Goal: Task Accomplishment & Management: Use online tool/utility

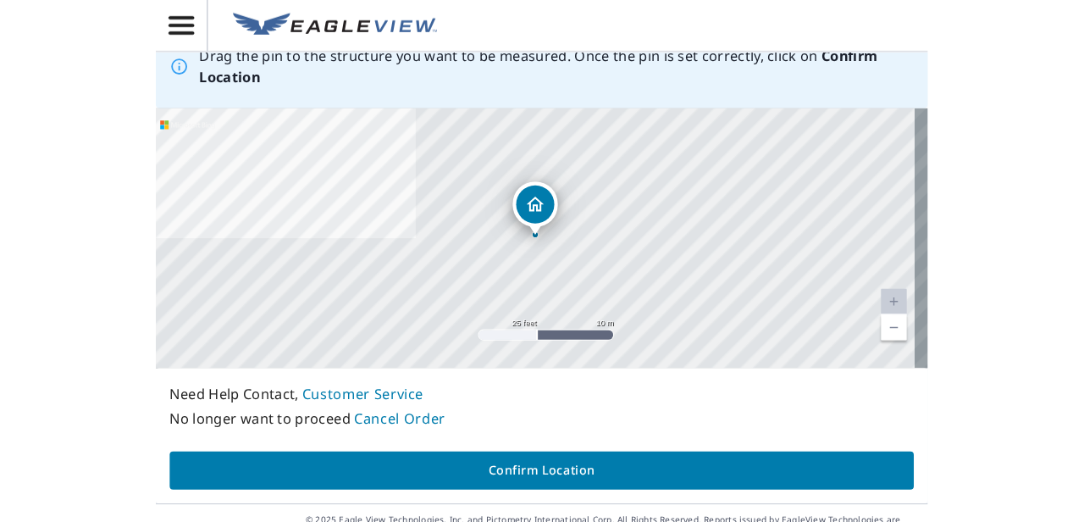
scroll to position [254, 0]
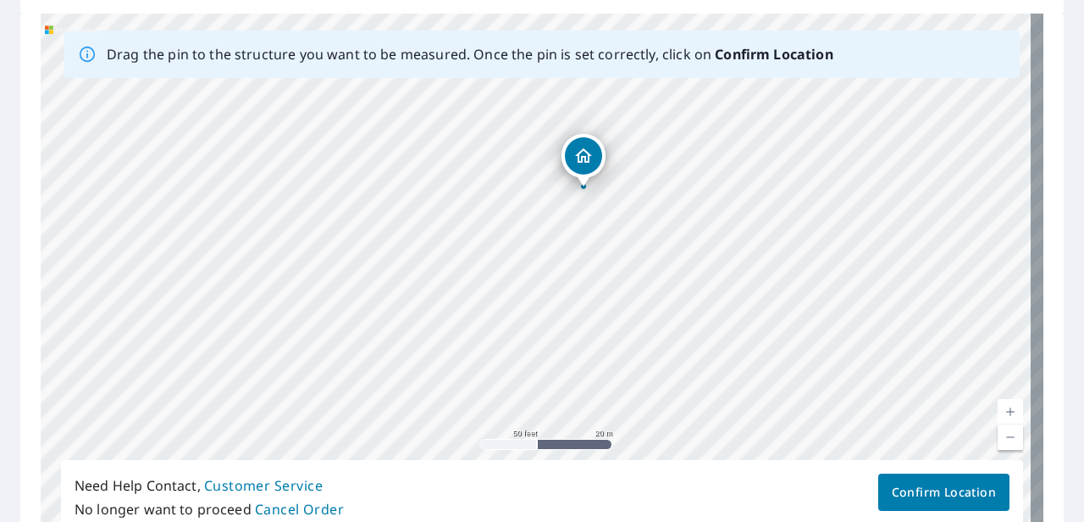
drag, startPoint x: 657, startPoint y: 371, endPoint x: 671, endPoint y: 233, distance: 138.8
click at [671, 233] on div "[STREET_ADDRESS][PERSON_NAME][PERSON_NAME]" at bounding box center [542, 279] width 1003 height 531
drag, startPoint x: 514, startPoint y: 220, endPoint x: 415, endPoint y: 366, distance: 176.2
click at [415, 366] on div "[STREET_ADDRESS][PERSON_NAME][PERSON_NAME]" at bounding box center [542, 279] width 1003 height 531
drag, startPoint x: 298, startPoint y: 187, endPoint x: 344, endPoint y: 234, distance: 65.3
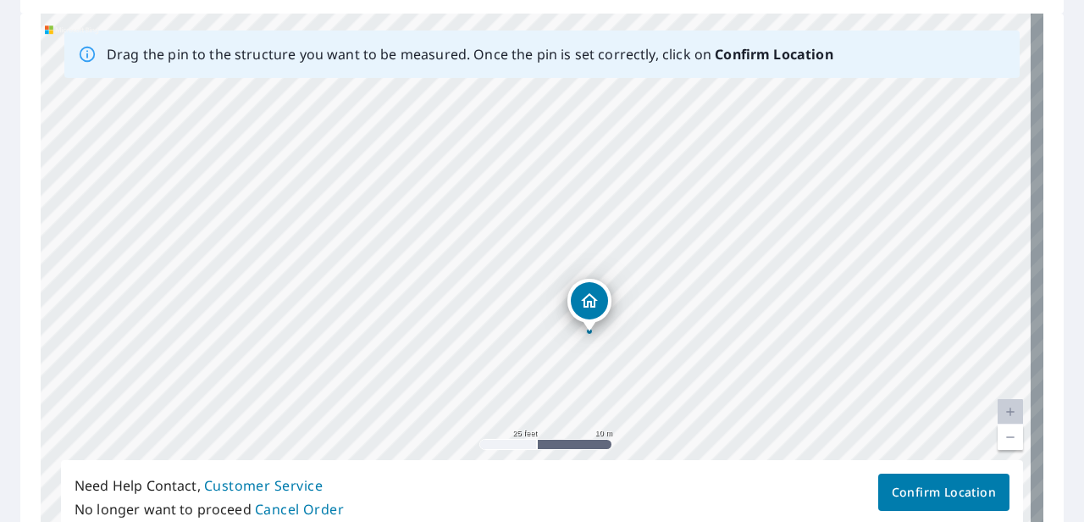
click at [344, 234] on div "[STREET_ADDRESS][PERSON_NAME][PERSON_NAME]" at bounding box center [542, 279] width 1003 height 531
drag, startPoint x: 396, startPoint y: 301, endPoint x: 441, endPoint y: 233, distance: 80.8
click at [441, 233] on div "[STREET_ADDRESS][PERSON_NAME][PERSON_NAME]" at bounding box center [542, 279] width 1003 height 531
drag, startPoint x: 573, startPoint y: 269, endPoint x: 597, endPoint y: 383, distance: 116.2
click at [597, 383] on div "[STREET_ADDRESS][PERSON_NAME][PERSON_NAME]" at bounding box center [542, 279] width 1003 height 531
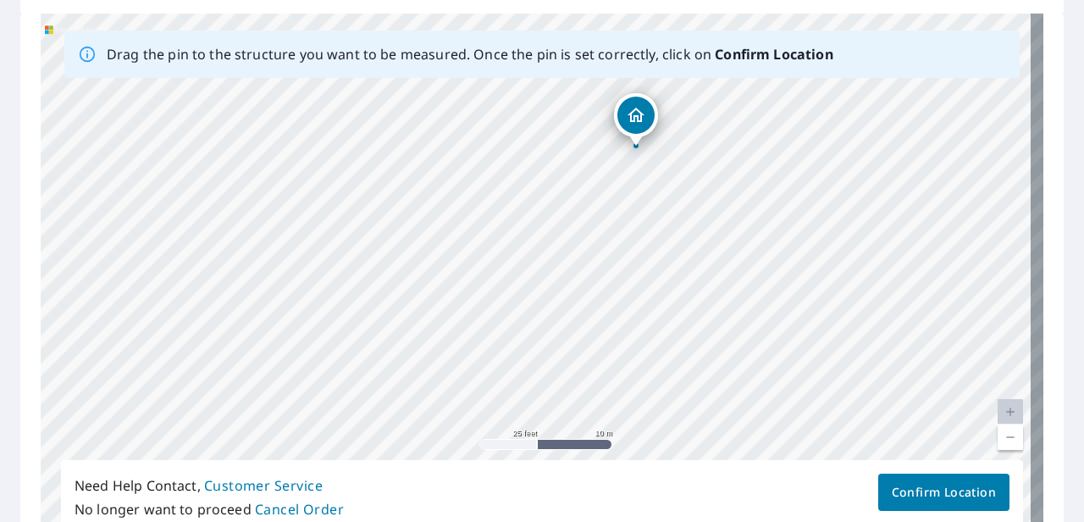
drag, startPoint x: 602, startPoint y: 379, endPoint x: 576, endPoint y: 166, distance: 214.2
click at [576, 166] on div "[STREET_ADDRESS][PERSON_NAME][PERSON_NAME]" at bounding box center [542, 279] width 1003 height 531
drag, startPoint x: 595, startPoint y: 276, endPoint x: 629, endPoint y: 380, distance: 109.0
click at [629, 380] on div "[STREET_ADDRESS][PERSON_NAME][PERSON_NAME]" at bounding box center [542, 279] width 1003 height 531
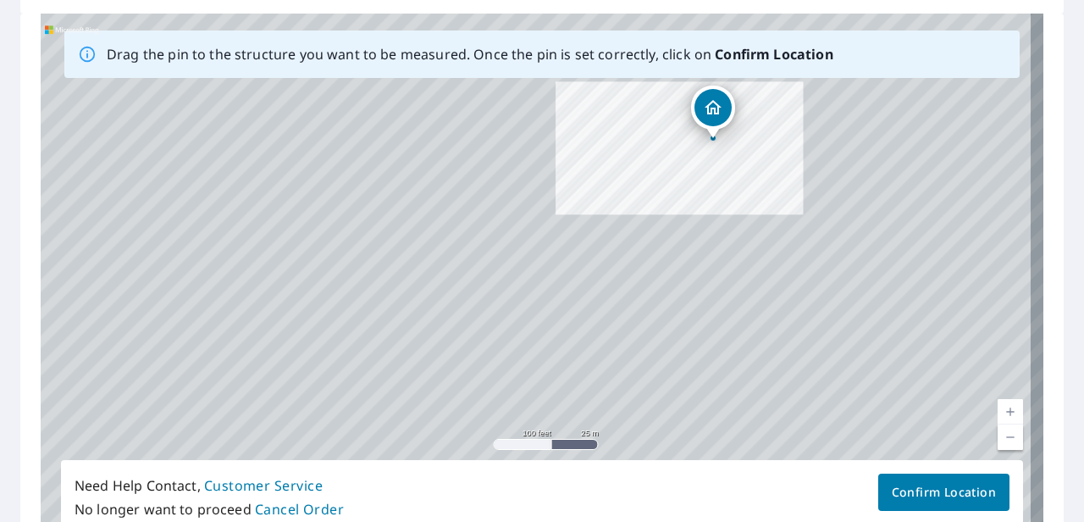
drag, startPoint x: 602, startPoint y: 342, endPoint x: 685, endPoint y: 175, distance: 186.8
click at [685, 175] on div "[STREET_ADDRESS][PERSON_NAME][PERSON_NAME]" at bounding box center [542, 279] width 1003 height 531
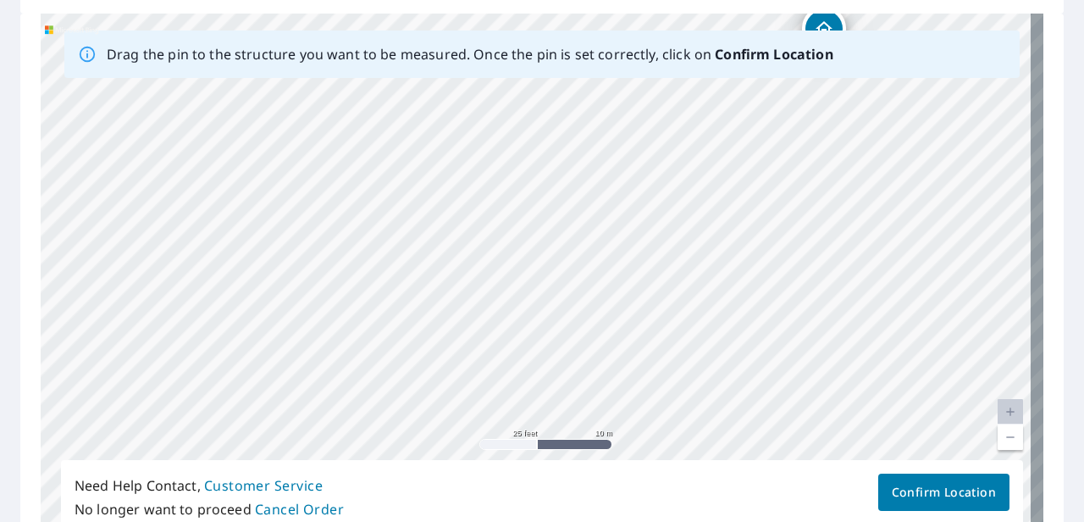
drag, startPoint x: 525, startPoint y: 219, endPoint x: 544, endPoint y: 303, distance: 86.7
click at [544, 303] on div "[STREET_ADDRESS][PERSON_NAME][PERSON_NAME]" at bounding box center [542, 279] width 1003 height 531
drag, startPoint x: 518, startPoint y: 264, endPoint x: 682, endPoint y: 83, distance: 244.1
click at [682, 81] on div "[STREET_ADDRESS][PERSON_NAME][PERSON_NAME]" at bounding box center [542, 279] width 1003 height 531
drag, startPoint x: 469, startPoint y: 352, endPoint x: 693, endPoint y: 186, distance: 279.2
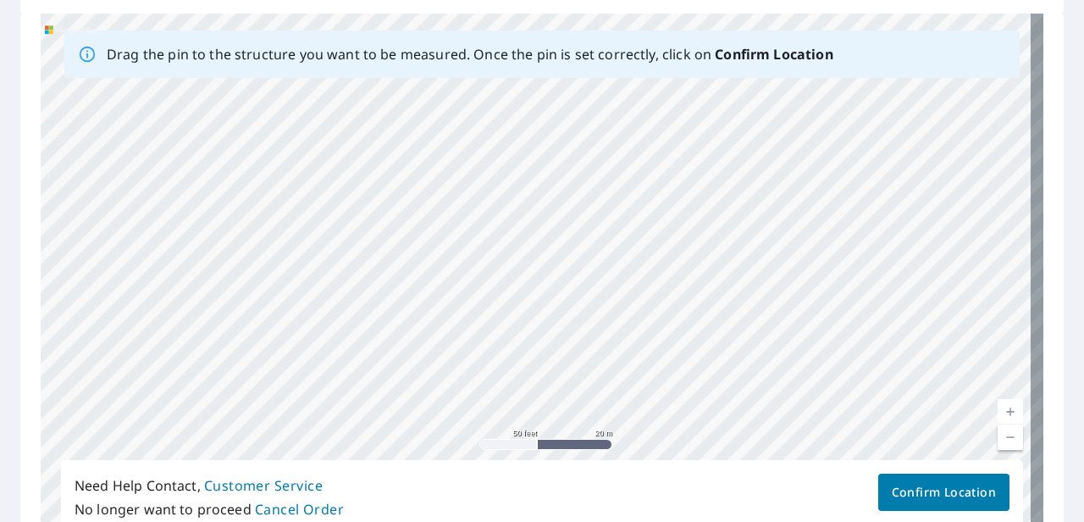
click at [693, 186] on div "[STREET_ADDRESS][PERSON_NAME][PERSON_NAME]" at bounding box center [542, 279] width 1003 height 531
drag, startPoint x: 744, startPoint y: 182, endPoint x: 686, endPoint y: 282, distance: 115.4
click at [686, 282] on div "[STREET_ADDRESS][PERSON_NAME][PERSON_NAME]" at bounding box center [542, 279] width 1003 height 531
drag, startPoint x: 807, startPoint y: 278, endPoint x: 818, endPoint y: 111, distance: 167.3
click at [754, 111] on div "[STREET_ADDRESS][PERSON_NAME][PERSON_NAME]" at bounding box center [542, 279] width 1003 height 531
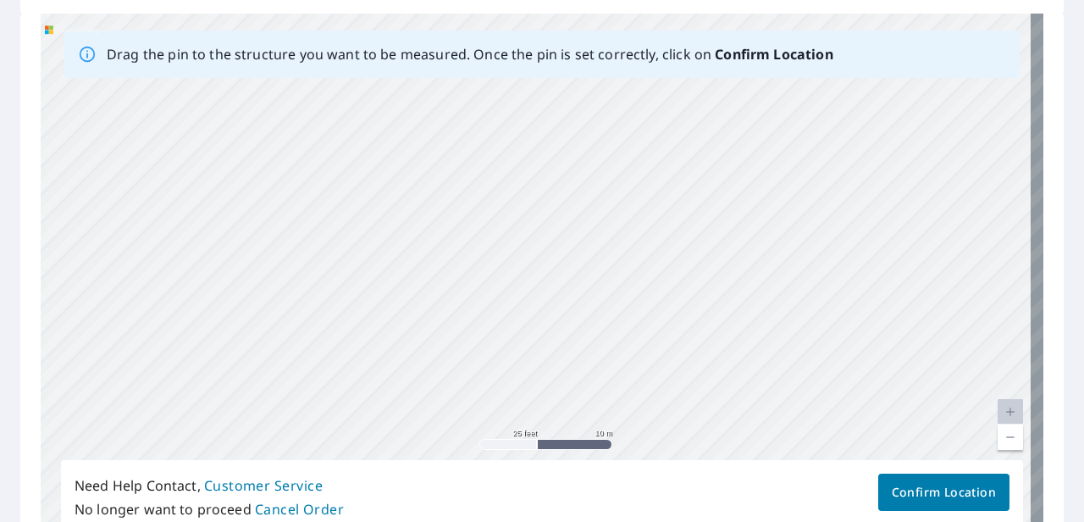
drag, startPoint x: 828, startPoint y: 241, endPoint x: 557, endPoint y: 380, distance: 303.9
click at [557, 380] on div "[STREET_ADDRESS][PERSON_NAME][PERSON_NAME]" at bounding box center [542, 279] width 1003 height 531
drag, startPoint x: 720, startPoint y: 237, endPoint x: 734, endPoint y: 277, distance: 42.1
click at [734, 277] on div "[STREET_ADDRESS][PERSON_NAME][PERSON_NAME]" at bounding box center [542, 279] width 1003 height 531
drag, startPoint x: 732, startPoint y: 299, endPoint x: 726, endPoint y: 347, distance: 48.7
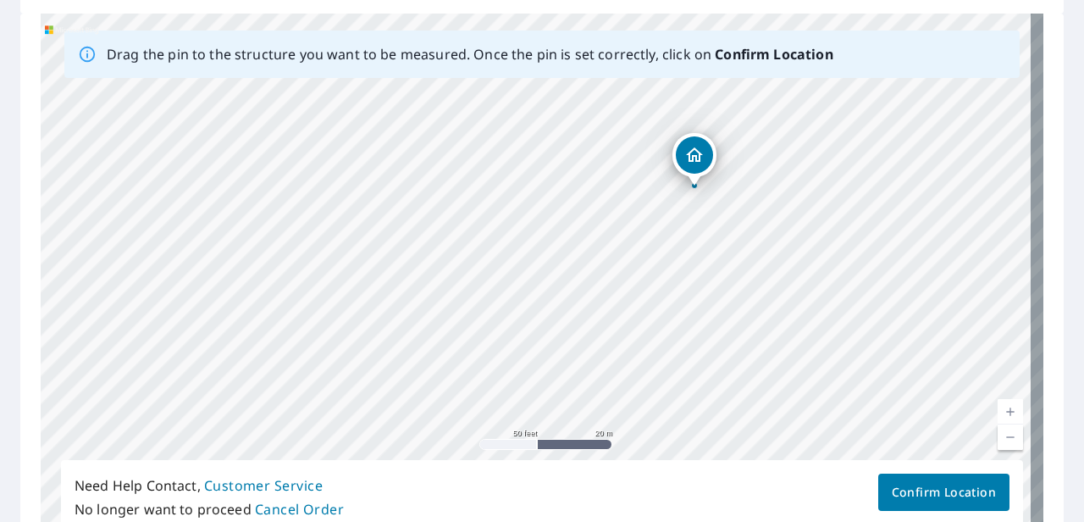
click at [726, 347] on div "[STREET_ADDRESS][PERSON_NAME][PERSON_NAME]" at bounding box center [542, 279] width 1003 height 531
drag, startPoint x: 675, startPoint y: 269, endPoint x: 672, endPoint y: 320, distance: 50.9
click at [672, 319] on div "[STREET_ADDRESS][PERSON_NAME][PERSON_NAME]" at bounding box center [542, 279] width 1003 height 531
drag, startPoint x: 649, startPoint y: 286, endPoint x: 655, endPoint y: 245, distance: 41.1
click at [655, 245] on div "[STREET_ADDRESS][PERSON_NAME][PERSON_NAME]" at bounding box center [542, 279] width 1003 height 531
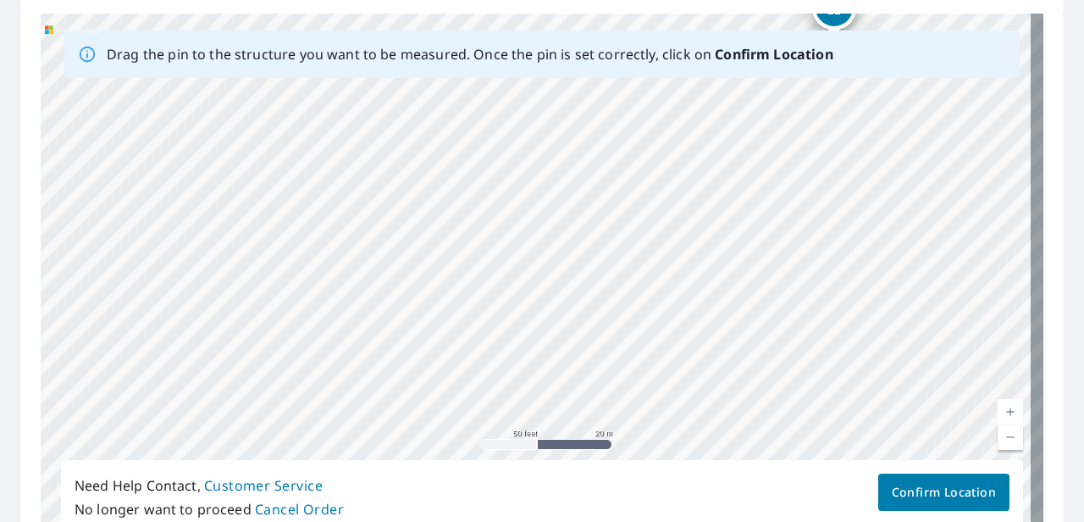
drag, startPoint x: 691, startPoint y: 335, endPoint x: 827, endPoint y: 191, distance: 197.8
click at [754, 191] on div "[STREET_ADDRESS][PERSON_NAME][PERSON_NAME]" at bounding box center [542, 279] width 1003 height 531
drag, startPoint x: 698, startPoint y: 339, endPoint x: 762, endPoint y: 168, distance: 182.6
click at [754, 168] on div "[STREET_ADDRESS][PERSON_NAME][PERSON_NAME]" at bounding box center [542, 279] width 1003 height 531
drag, startPoint x: 724, startPoint y: 314, endPoint x: 622, endPoint y: 409, distance: 139.1
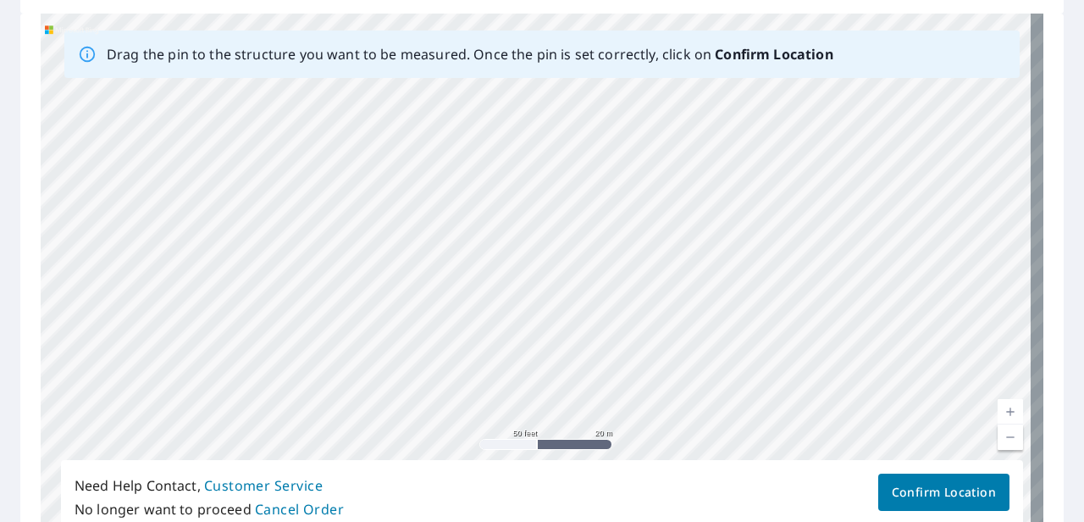
click at [610, 465] on div "Drag the pin to the structure you want to be measured. Once the pin is set corr…" at bounding box center [542, 279] width 1003 height 531
click at [591, 362] on div "[STREET_ADDRESS][PERSON_NAME][PERSON_NAME]" at bounding box center [542, 279] width 1003 height 531
drag, startPoint x: 645, startPoint y: 381, endPoint x: 628, endPoint y: 393, distance: 20.7
click at [628, 393] on div "[STREET_ADDRESS][PERSON_NAME][PERSON_NAME]" at bounding box center [542, 279] width 1003 height 531
drag, startPoint x: 728, startPoint y: 347, endPoint x: 728, endPoint y: 234, distance: 112.7
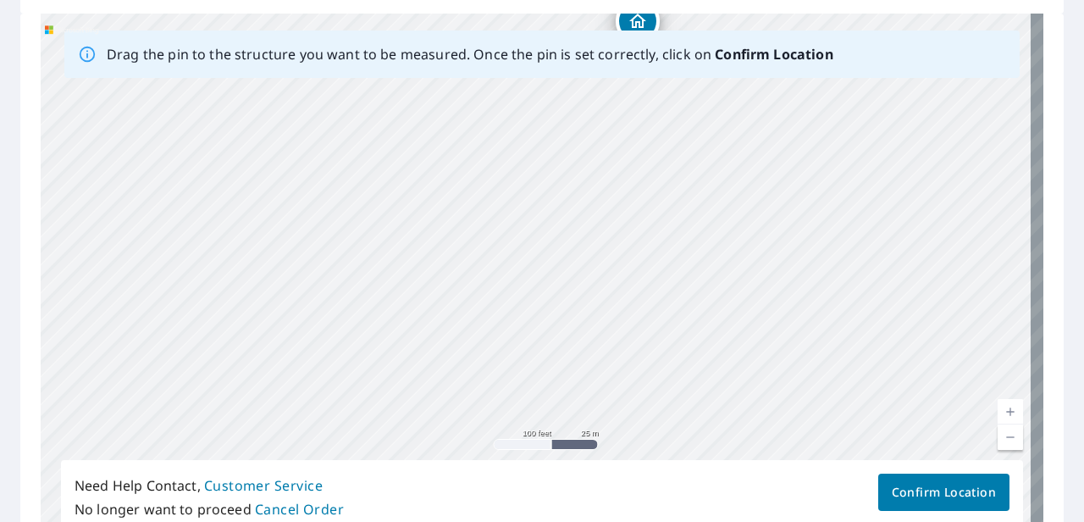
click at [728, 234] on div "[STREET_ADDRESS][PERSON_NAME][PERSON_NAME]" at bounding box center [542, 279] width 1003 height 531
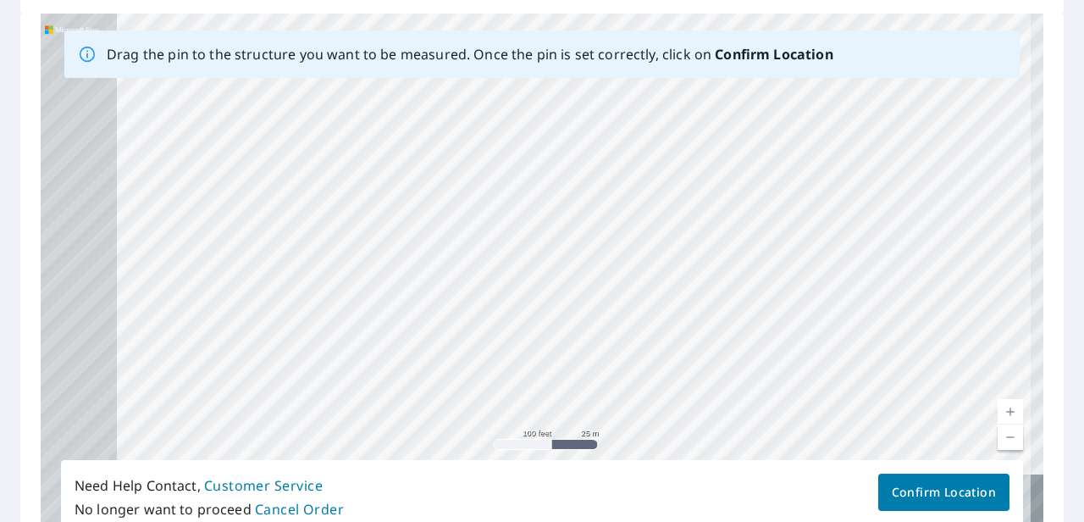
drag, startPoint x: 573, startPoint y: 317, endPoint x: 696, endPoint y: 200, distance: 170.2
click at [696, 200] on div "[STREET_ADDRESS][PERSON_NAME][PERSON_NAME]" at bounding box center [542, 279] width 1003 height 531
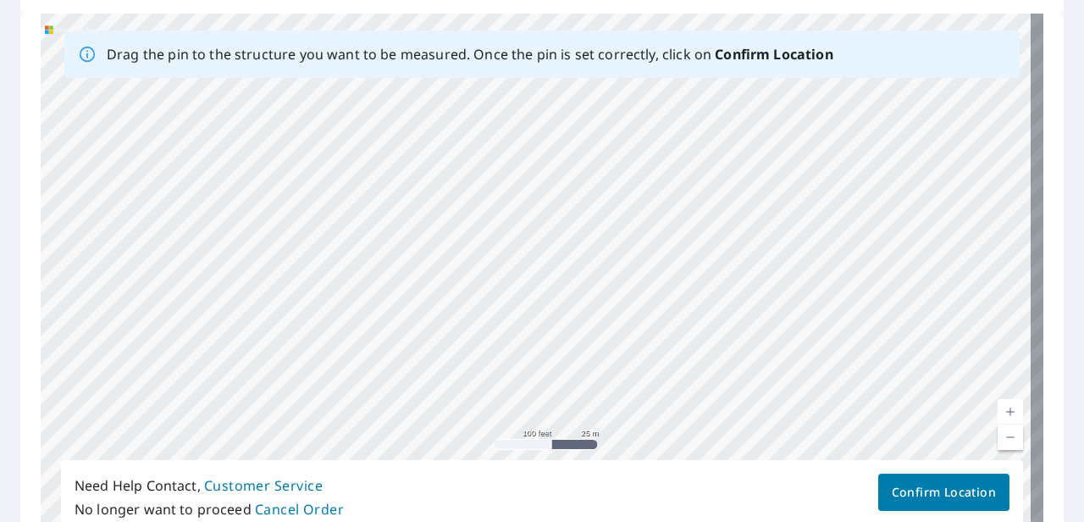
drag, startPoint x: 530, startPoint y: 330, endPoint x: 626, endPoint y: 196, distance: 165.3
click at [626, 196] on div "[STREET_ADDRESS][PERSON_NAME][PERSON_NAME]" at bounding box center [542, 279] width 1003 height 531
drag, startPoint x: 435, startPoint y: 388, endPoint x: 502, endPoint y: 222, distance: 178.7
click at [502, 222] on div "[STREET_ADDRESS][PERSON_NAME][PERSON_NAME]" at bounding box center [542, 279] width 1003 height 531
drag, startPoint x: 493, startPoint y: 235, endPoint x: 485, endPoint y: 338, distance: 103.7
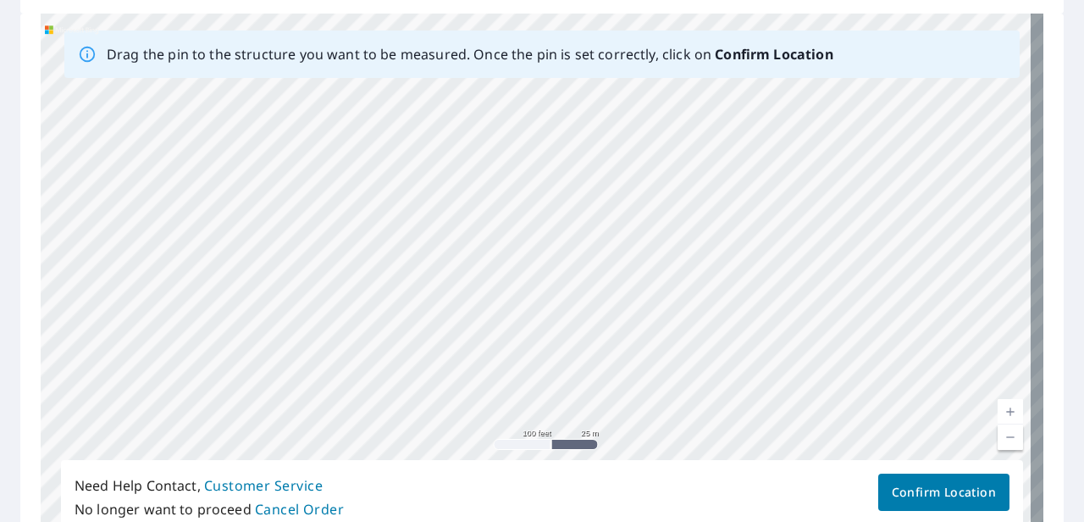
click at [485, 338] on div "[STREET_ADDRESS][PERSON_NAME][PERSON_NAME]" at bounding box center [542, 279] width 1003 height 531
drag, startPoint x: 348, startPoint y: 318, endPoint x: 358, endPoint y: 313, distance: 10.6
click at [358, 313] on div "[STREET_ADDRESS][PERSON_NAME][PERSON_NAME]" at bounding box center [542, 279] width 1003 height 531
drag, startPoint x: 638, startPoint y: 227, endPoint x: 521, endPoint y: 401, distance: 209.4
click at [521, 401] on div "[STREET_ADDRESS][PERSON_NAME][PERSON_NAME]" at bounding box center [542, 279] width 1003 height 531
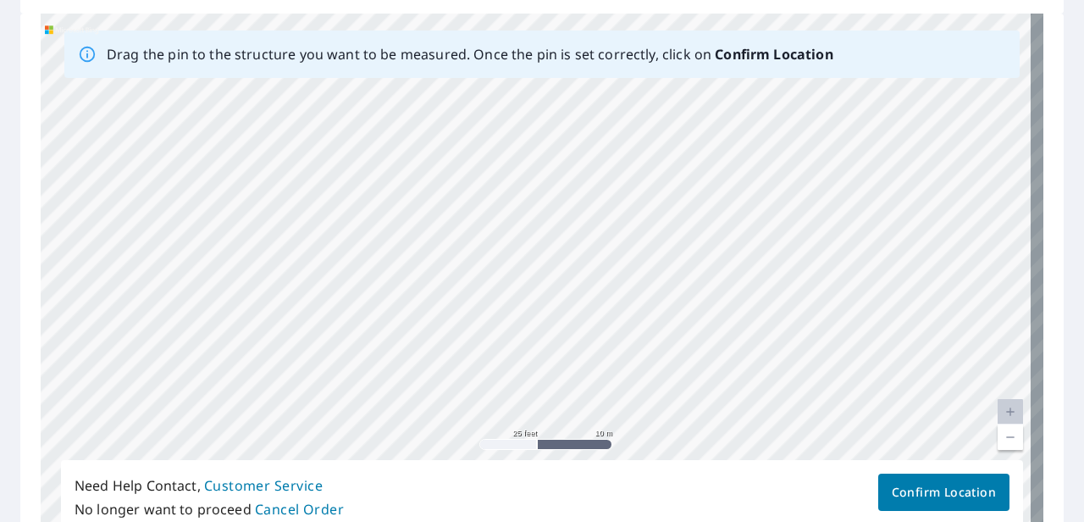
drag, startPoint x: 646, startPoint y: 219, endPoint x: 566, endPoint y: 313, distance: 123.9
click at [566, 313] on div "[STREET_ADDRESS][PERSON_NAME][PERSON_NAME]" at bounding box center [542, 279] width 1003 height 531
drag, startPoint x: 602, startPoint y: 345, endPoint x: 525, endPoint y: 319, distance: 80.6
click at [525, 319] on div "[STREET_ADDRESS][PERSON_NAME][PERSON_NAME]" at bounding box center [542, 279] width 1003 height 531
drag, startPoint x: 622, startPoint y: 261, endPoint x: 590, endPoint y: 342, distance: 87.5
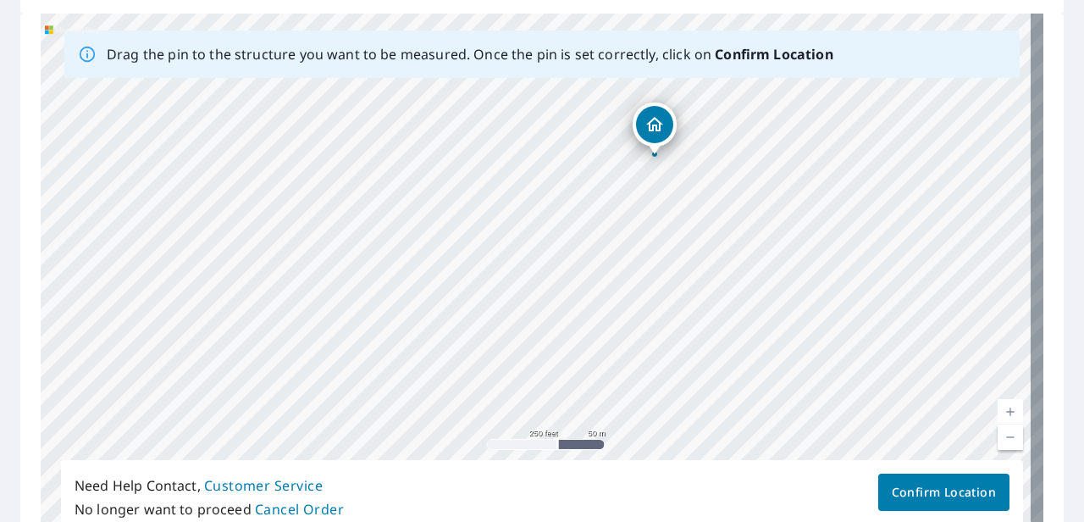
click at [590, 342] on div "[STREET_ADDRESS][PERSON_NAME][PERSON_NAME]" at bounding box center [542, 279] width 1003 height 531
drag, startPoint x: 679, startPoint y: 186, endPoint x: 568, endPoint y: 394, distance: 236.5
click at [568, 394] on div "[STREET_ADDRESS][PERSON_NAME][PERSON_NAME]" at bounding box center [542, 279] width 1003 height 531
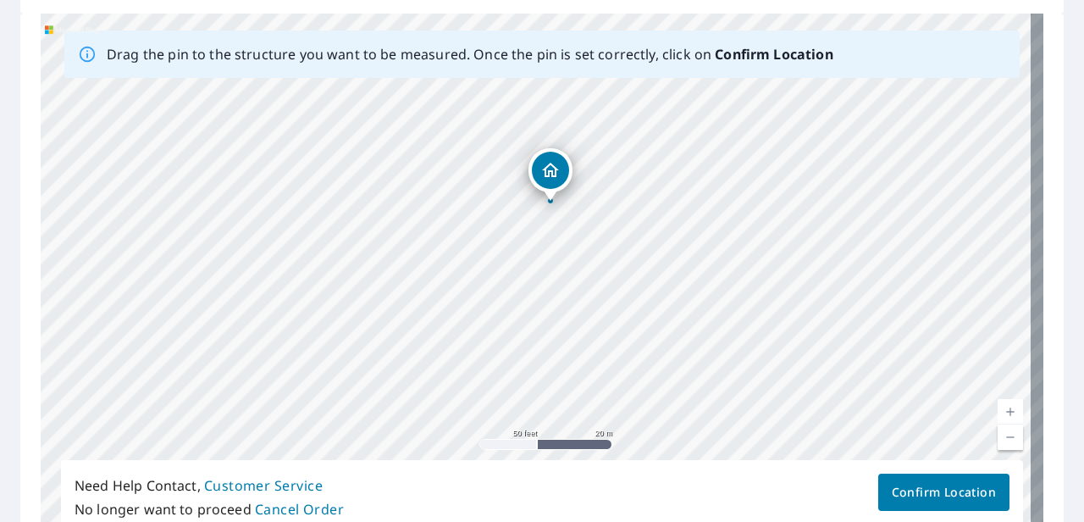
drag, startPoint x: 588, startPoint y: 297, endPoint x: 585, endPoint y: 342, distance: 45.9
click at [585, 342] on div "[STREET_ADDRESS][PERSON_NAME][PERSON_NAME]" at bounding box center [542, 279] width 1003 height 531
drag, startPoint x: 593, startPoint y: 254, endPoint x: 588, endPoint y: 318, distance: 63.7
click at [588, 318] on div "[STREET_ADDRESS][PERSON_NAME][PERSON_NAME]" at bounding box center [542, 279] width 1003 height 531
drag, startPoint x: 591, startPoint y: 259, endPoint x: 587, endPoint y: 340, distance: 80.6
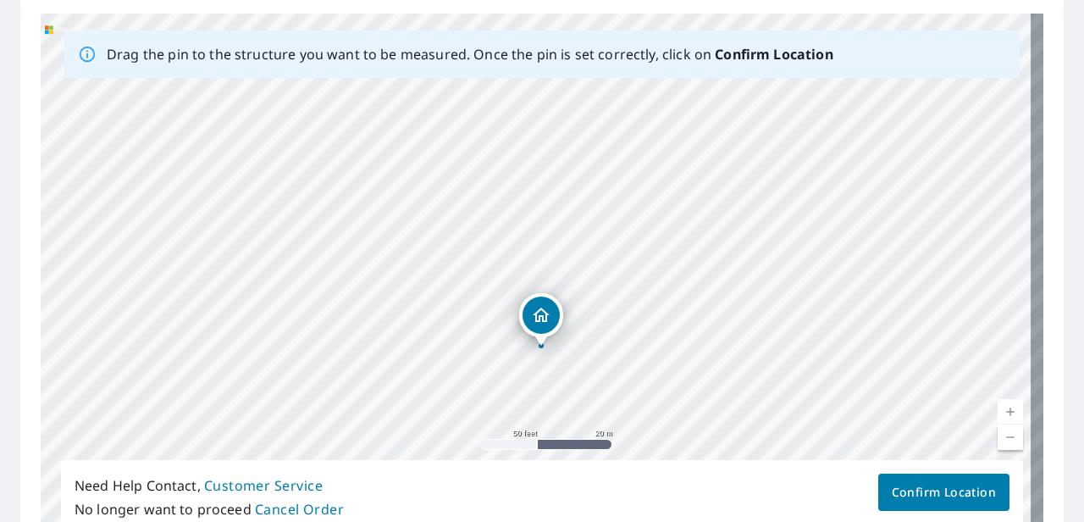
click at [587, 340] on div "[STREET_ADDRESS][PERSON_NAME][PERSON_NAME]" at bounding box center [542, 279] width 1003 height 531
drag, startPoint x: 673, startPoint y: 235, endPoint x: 543, endPoint y: 390, distance: 202.1
click at [543, 390] on div "[STREET_ADDRESS][PERSON_NAME][PERSON_NAME]" at bounding box center [542, 279] width 1003 height 531
click at [571, 222] on div "[STREET_ADDRESS][PERSON_NAME][PERSON_NAME]" at bounding box center [542, 279] width 1003 height 531
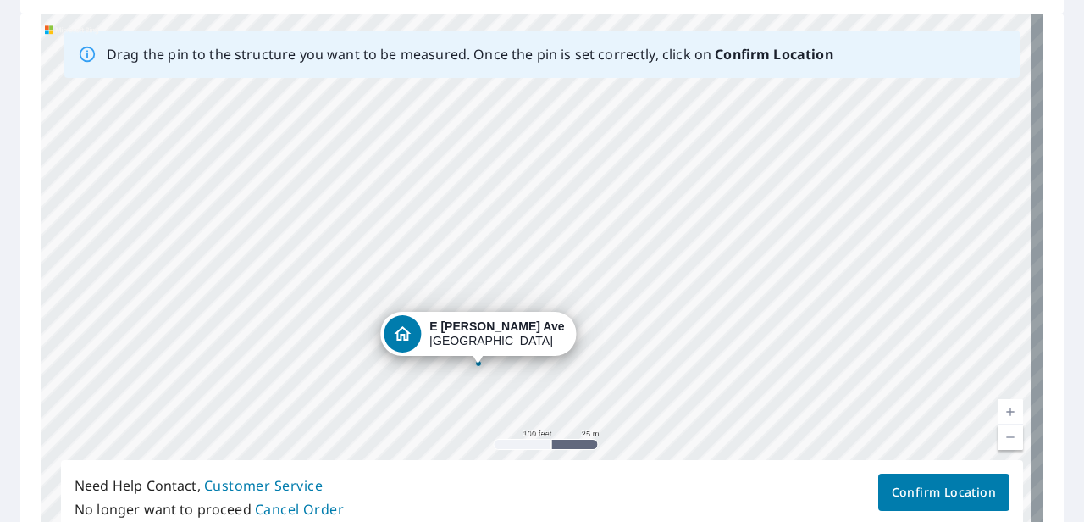
drag, startPoint x: 655, startPoint y: 176, endPoint x: 561, endPoint y: 306, distance: 160.1
click at [561, 306] on div "[STREET_ADDRESS][PERSON_NAME][PERSON_NAME]" at bounding box center [542, 279] width 1003 height 531
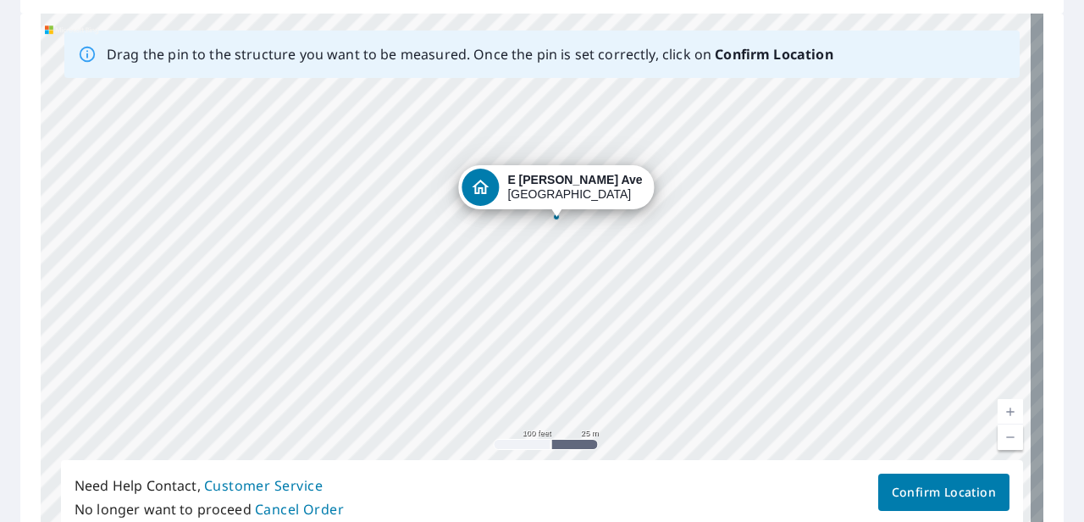
drag, startPoint x: 424, startPoint y: 331, endPoint x: 502, endPoint y: 185, distance: 166.0
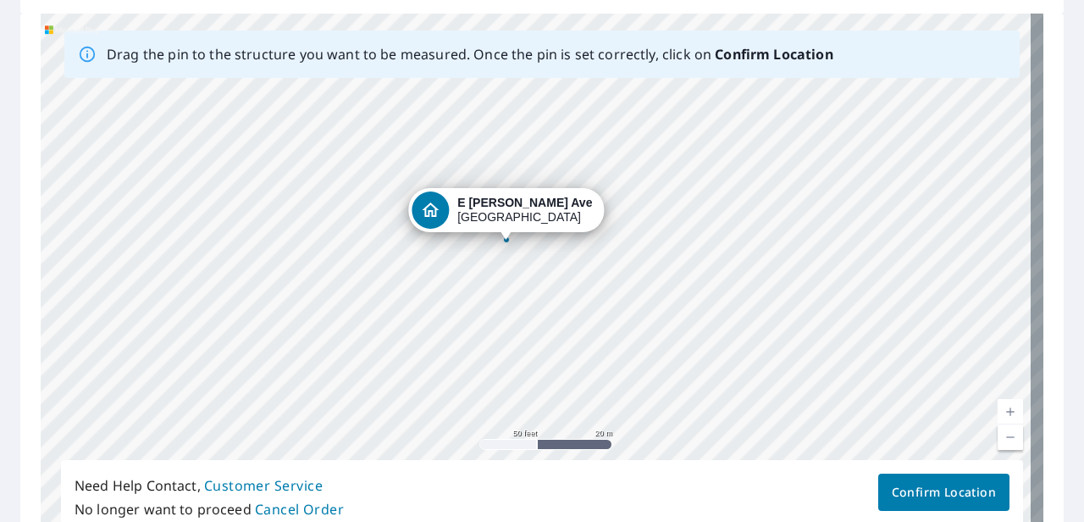
click at [754, 485] on span "Confirm Location" at bounding box center [944, 492] width 104 height 21
